Goal: Information Seeking & Learning: Learn about a topic

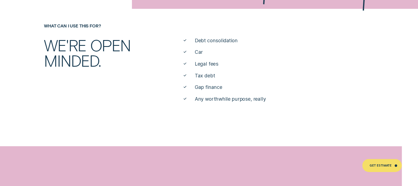
scroll to position [236, 0]
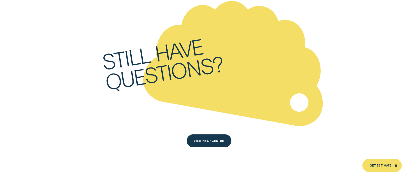
scroll to position [2483, 0]
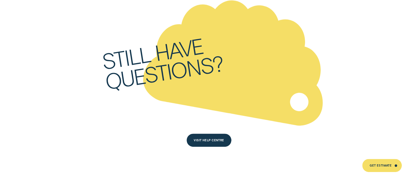
click at [213, 134] on div "Visit Help Centre" at bounding box center [209, 140] width 45 height 13
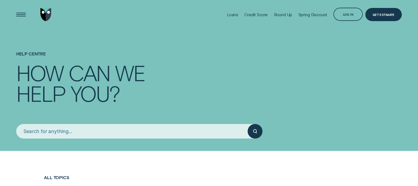
click at [252, 17] on div "Credit Score" at bounding box center [255, 14] width 23 height 29
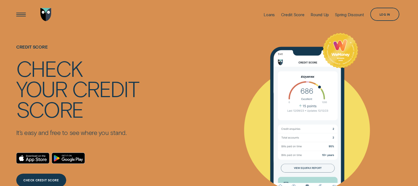
click at [389, 12] on div "Log in" at bounding box center [384, 14] width 29 height 13
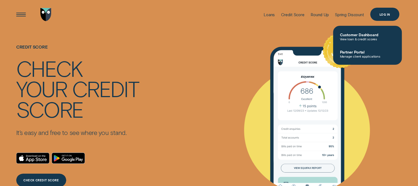
click at [43, 183] on div "CHECK CREDIT SCORE" at bounding box center [41, 180] width 50 height 13
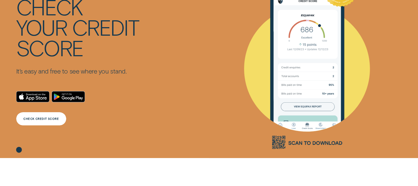
scroll to position [63, 0]
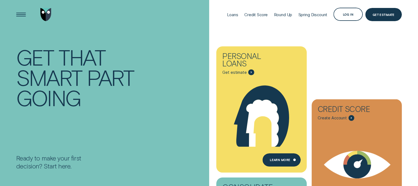
click at [389, 17] on div "Get Estimate" at bounding box center [383, 14] width 37 height 13
